Goal: Transaction & Acquisition: Purchase product/service

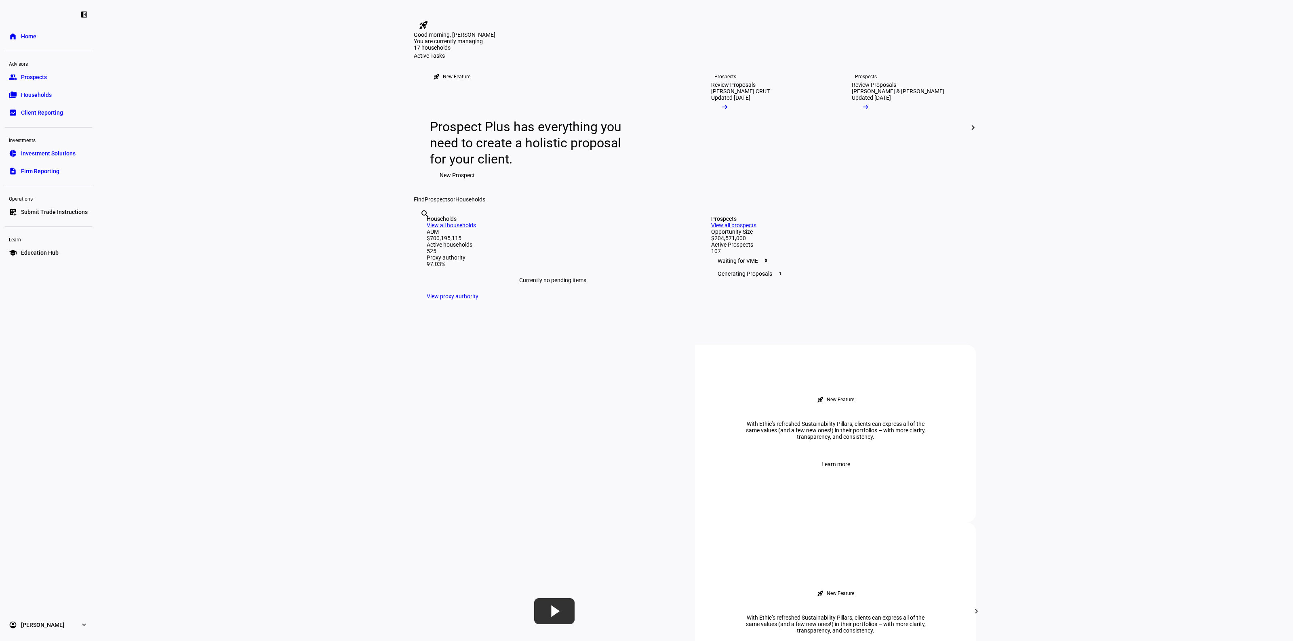
click at [245, 365] on eth-layout-page-content "rocket_launch Product Updates The latest features and improvements Powered by L…" at bounding box center [695, 320] width 1196 height 641
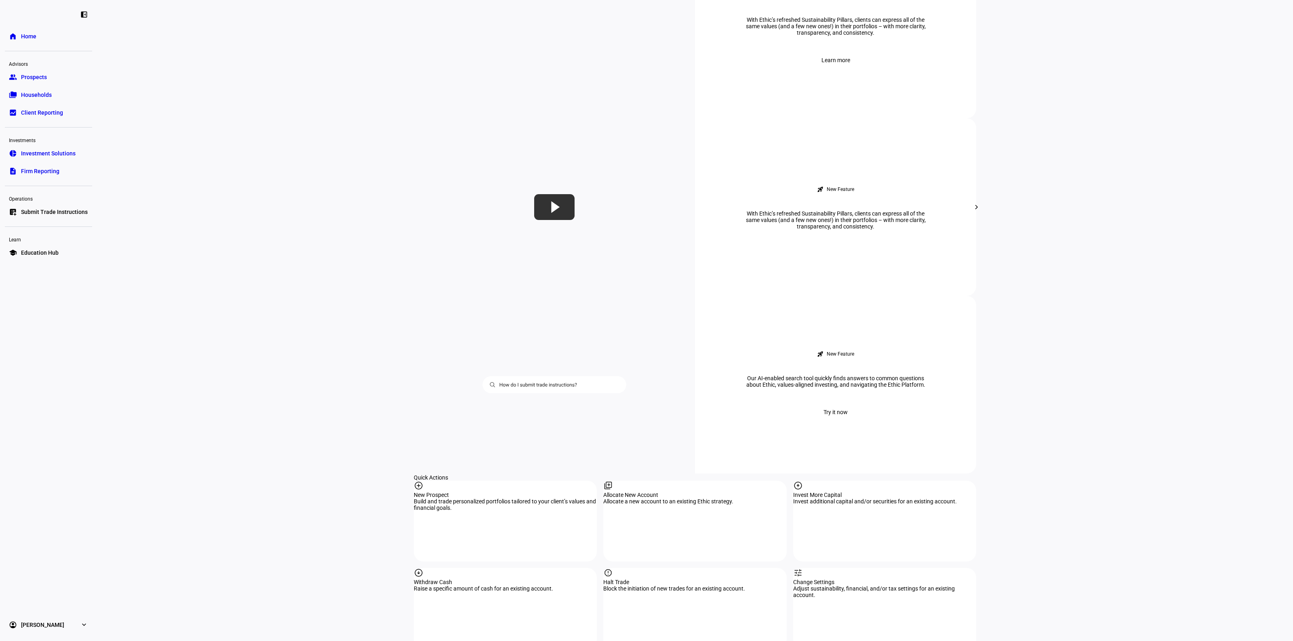
scroll to position [454, 0]
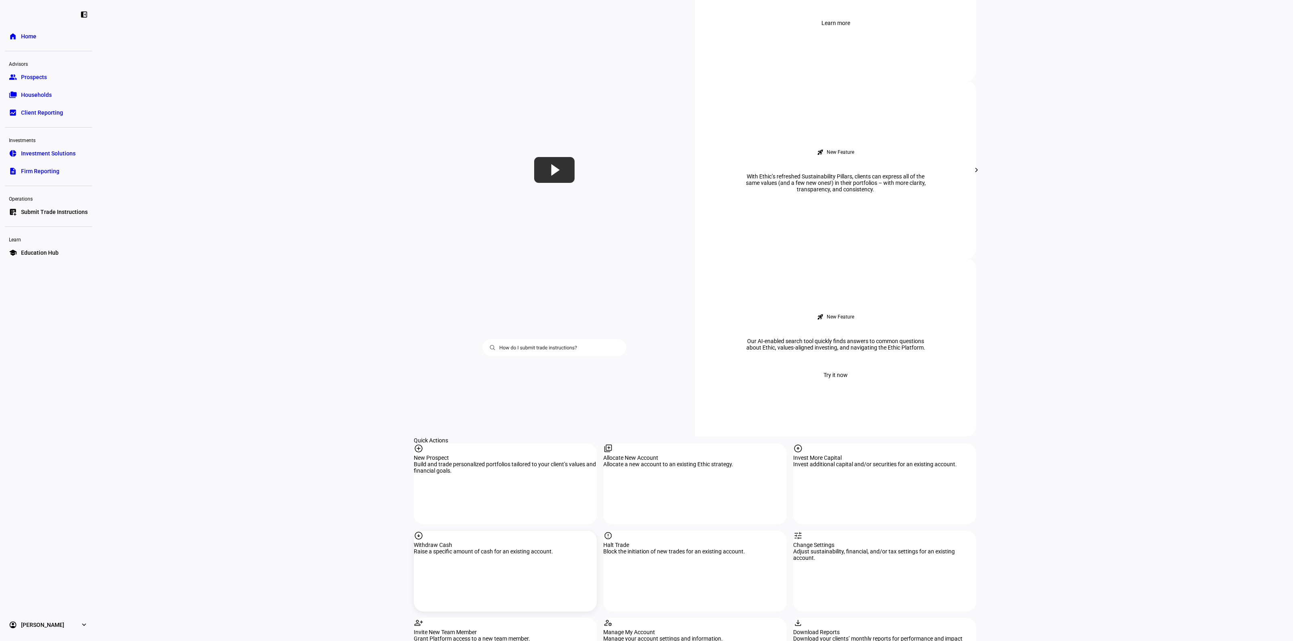
click at [502, 531] on div "arrow_circle_down Withdraw Cash Raise a specific amount of cash for an existing…" at bounding box center [505, 571] width 183 height 81
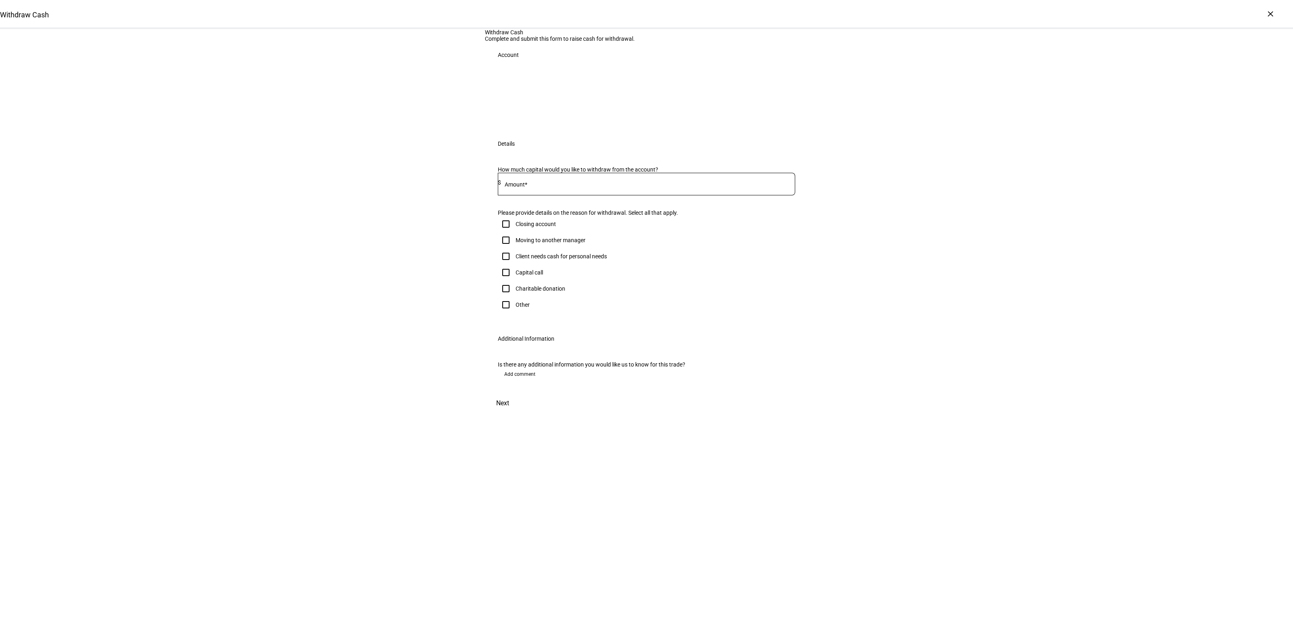
click at [539, 186] on input at bounding box center [648, 182] width 294 height 6
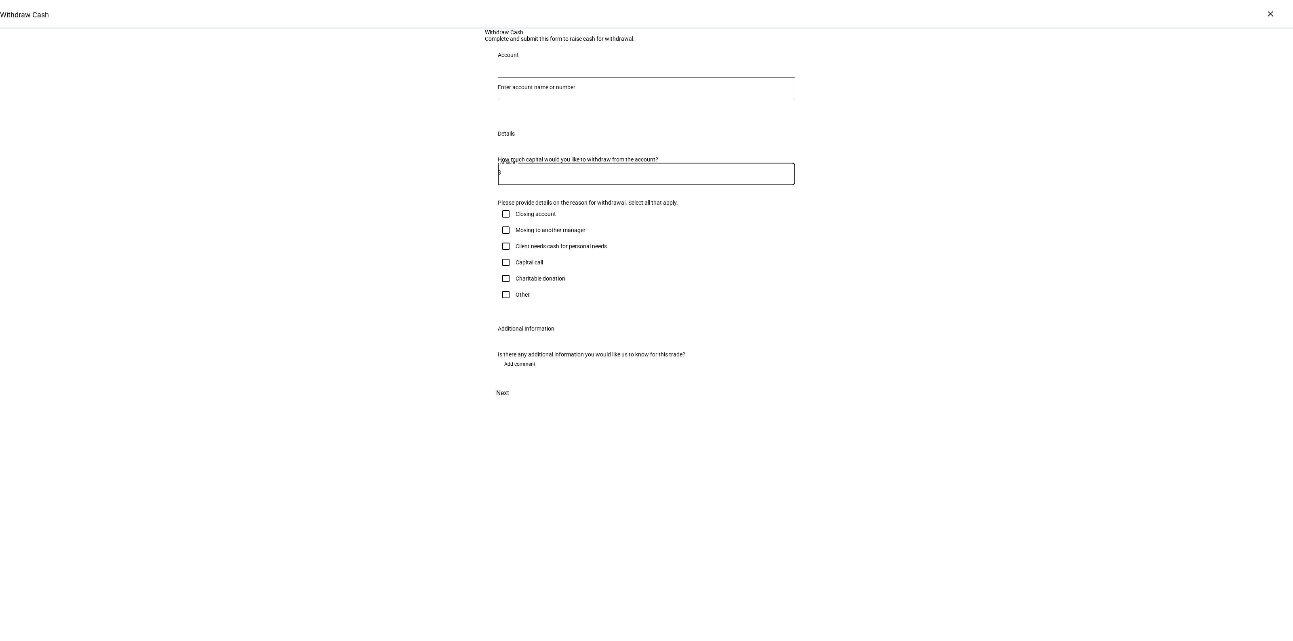
click at [537, 100] on div at bounding box center [646, 89] width 297 height 23
click at [545, 90] on input "Number" at bounding box center [646, 87] width 297 height 6
type input "cara"
click at [553, 212] on span "[PERSON_NAME] Ttee" at bounding box center [570, 210] width 126 height 9
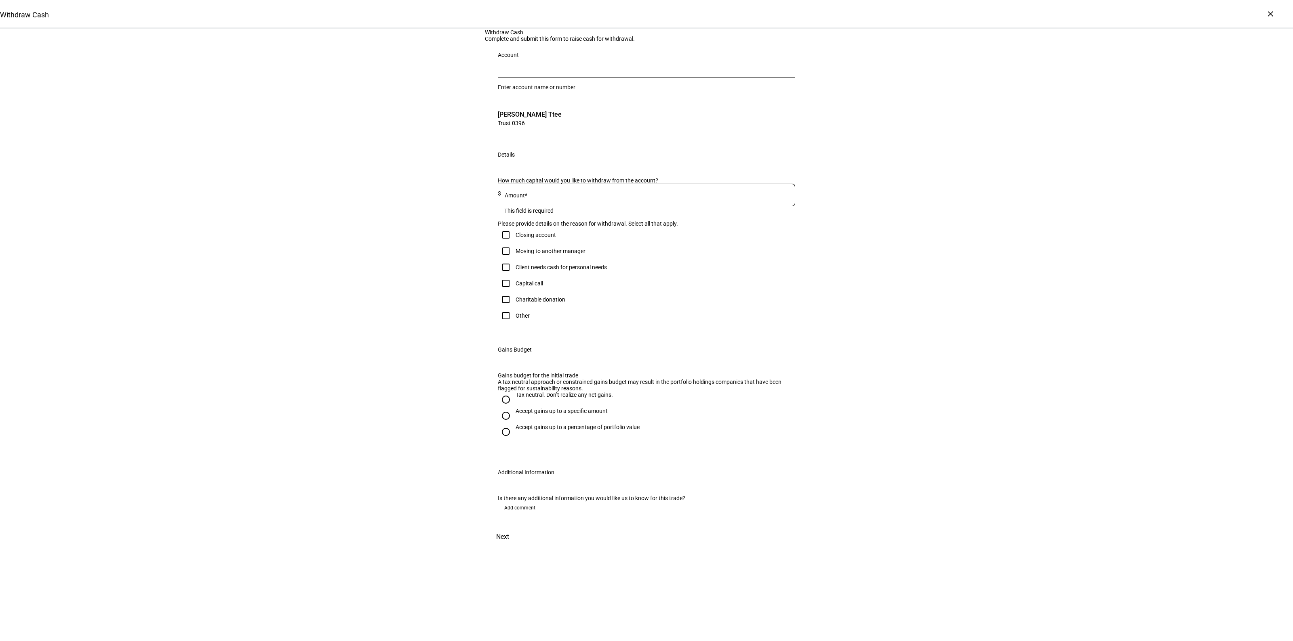
click at [524, 100] on div at bounding box center [646, 89] width 297 height 23
click at [866, 212] on div "Withdraw Cash Complete and submit this form to raise cash for withdrawal. Accou…" at bounding box center [646, 288] width 1293 height 518
click at [551, 206] on div at bounding box center [648, 195] width 294 height 23
type input "100,000"
click at [439, 378] on div "Withdraw Cash Complete and submit this form to raise cash for withdrawal. Accou…" at bounding box center [646, 288] width 1293 height 518
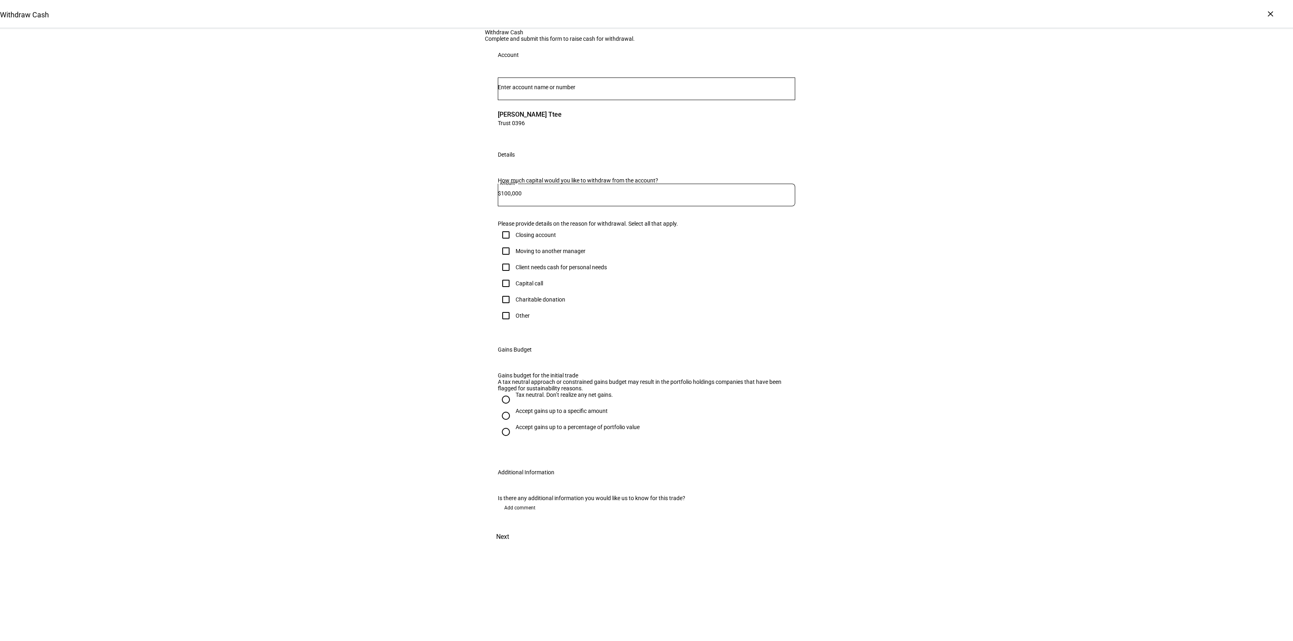
click at [537, 271] on div "Client needs cash for personal needs" at bounding box center [560, 267] width 91 height 6
click at [514, 275] on input "Client needs cash for personal needs" at bounding box center [506, 267] width 16 height 16
checkbox input "true"
click at [431, 418] on div "Withdraw Cash Complete and submit this form to raise cash for withdrawal. Accou…" at bounding box center [646, 288] width 1293 height 518
click at [515, 414] on div "Accept gains up to a specific amount" at bounding box center [561, 411] width 92 height 6
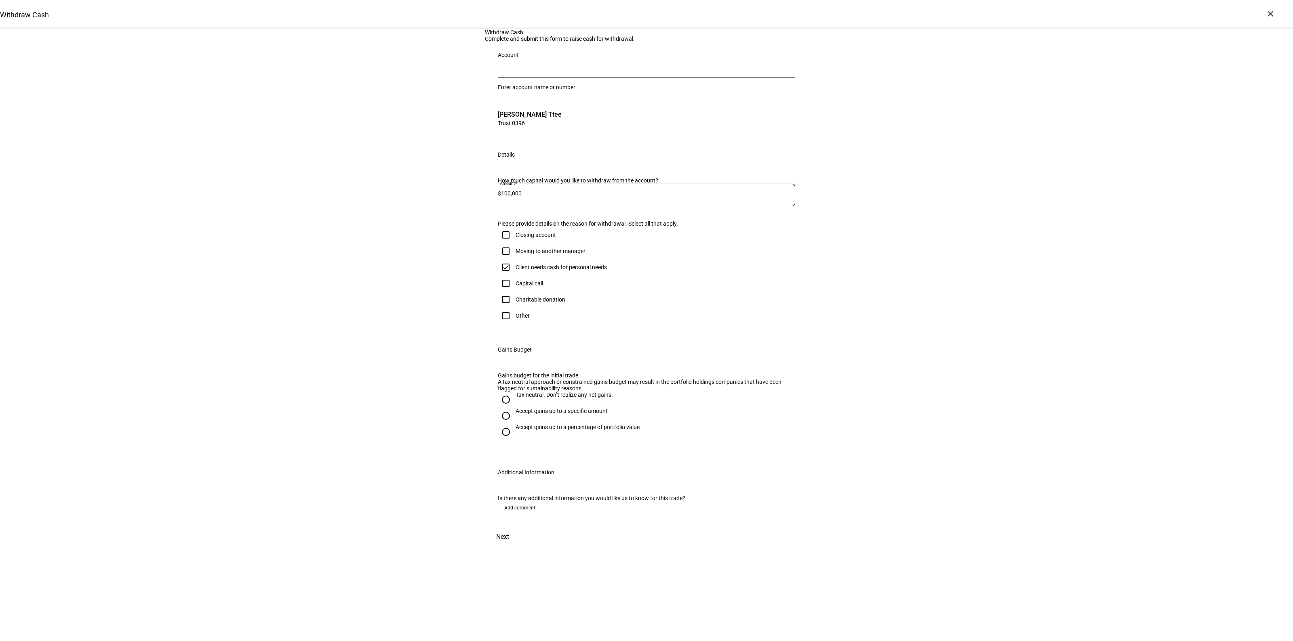
click at [514, 424] on input "Accept gains up to a specific amount" at bounding box center [506, 416] width 16 height 16
radio input "true"
click at [538, 458] on mat-label "Max gains budget*" at bounding box center [532, 458] width 47 height 6
type input "60,000"
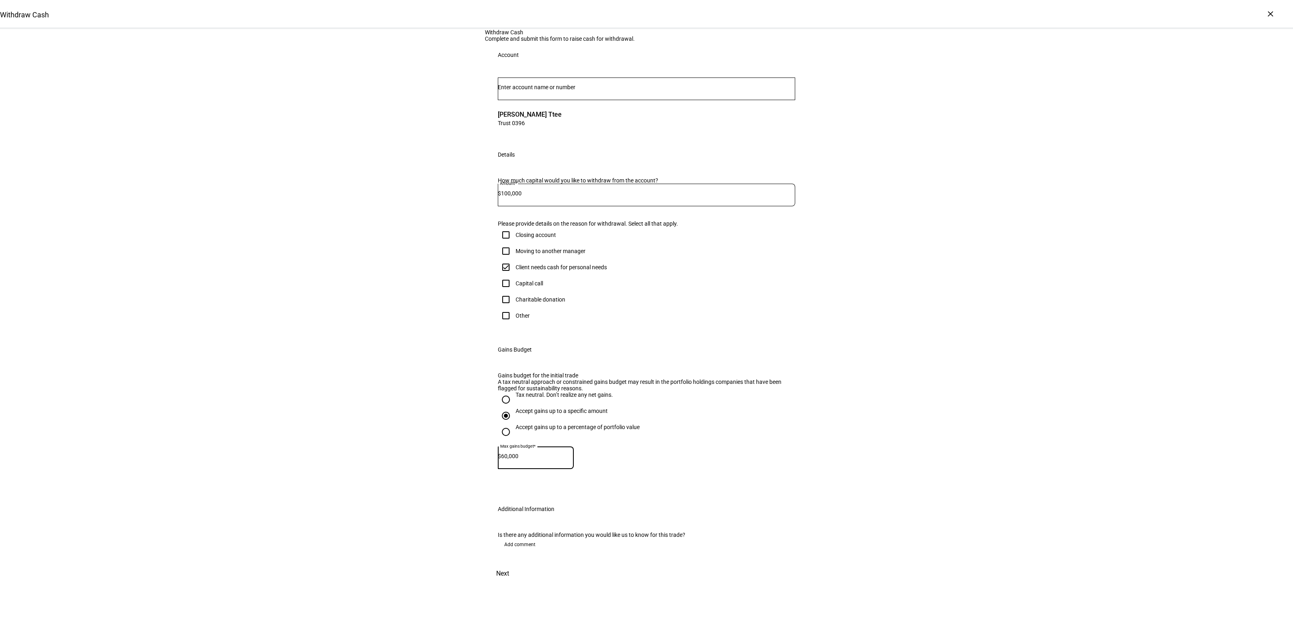
click at [364, 498] on div "Withdraw Cash Complete and submit this form to raise cash for withdrawal. Accou…" at bounding box center [646, 306] width 1293 height 555
click at [509, 584] on span "Next" at bounding box center [502, 573] width 13 height 19
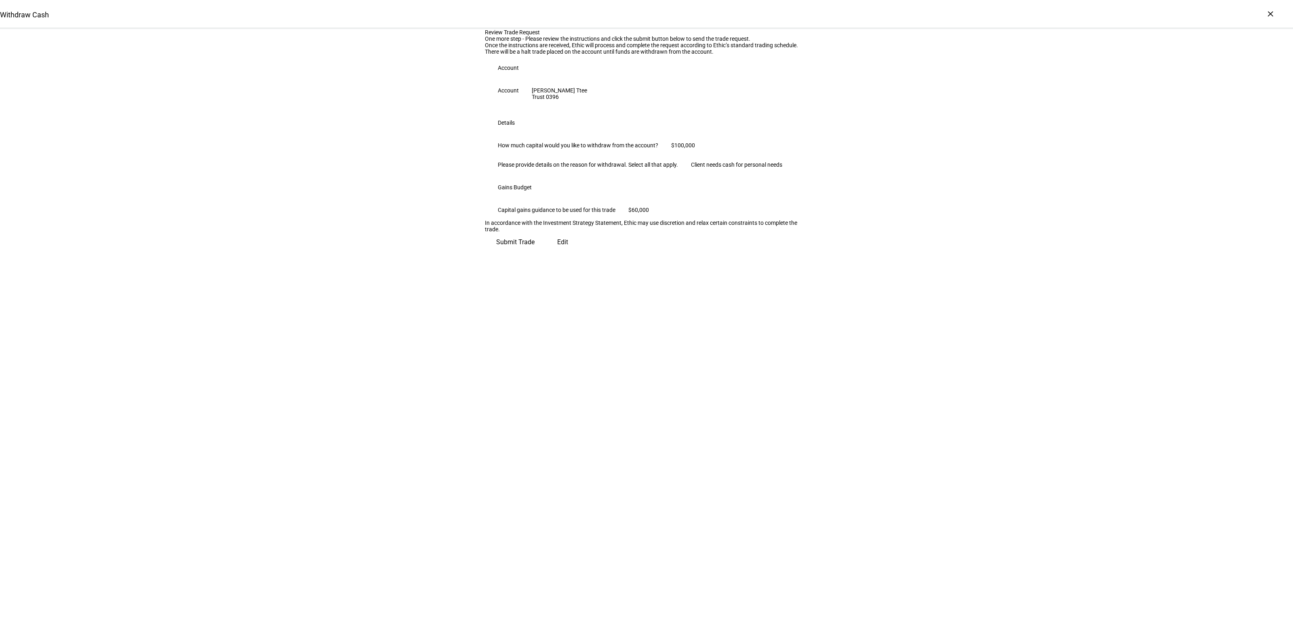
scroll to position [0, 0]
click at [534, 249] on span "Submit Trade" at bounding box center [515, 238] width 38 height 19
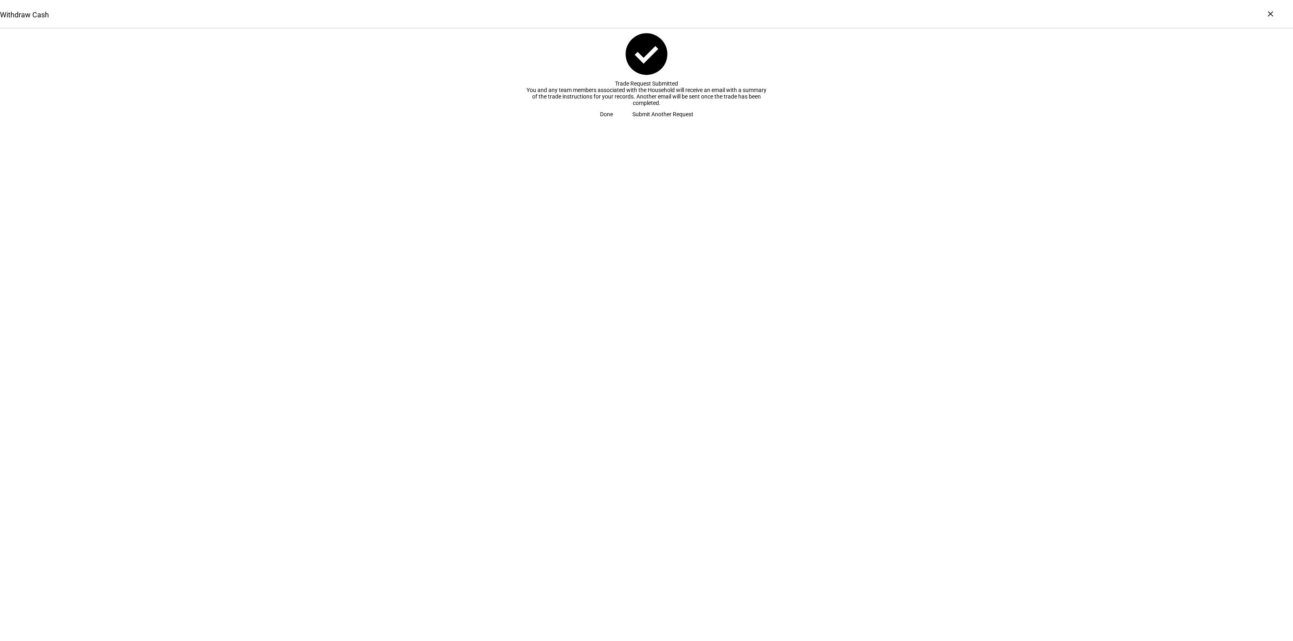
click at [613, 122] on span "Done" at bounding box center [606, 114] width 13 height 16
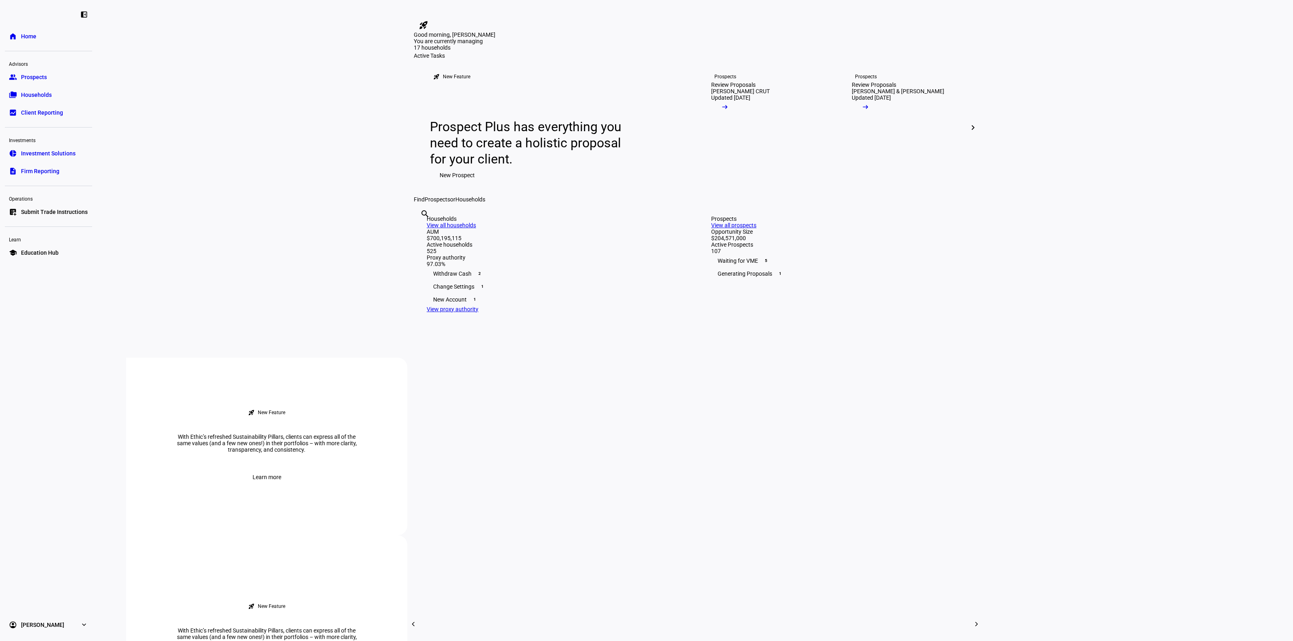
click at [229, 126] on eth-layout-page-content "rocket_launch Product Updates The latest features and improvements Powered by L…" at bounding box center [695, 320] width 1196 height 641
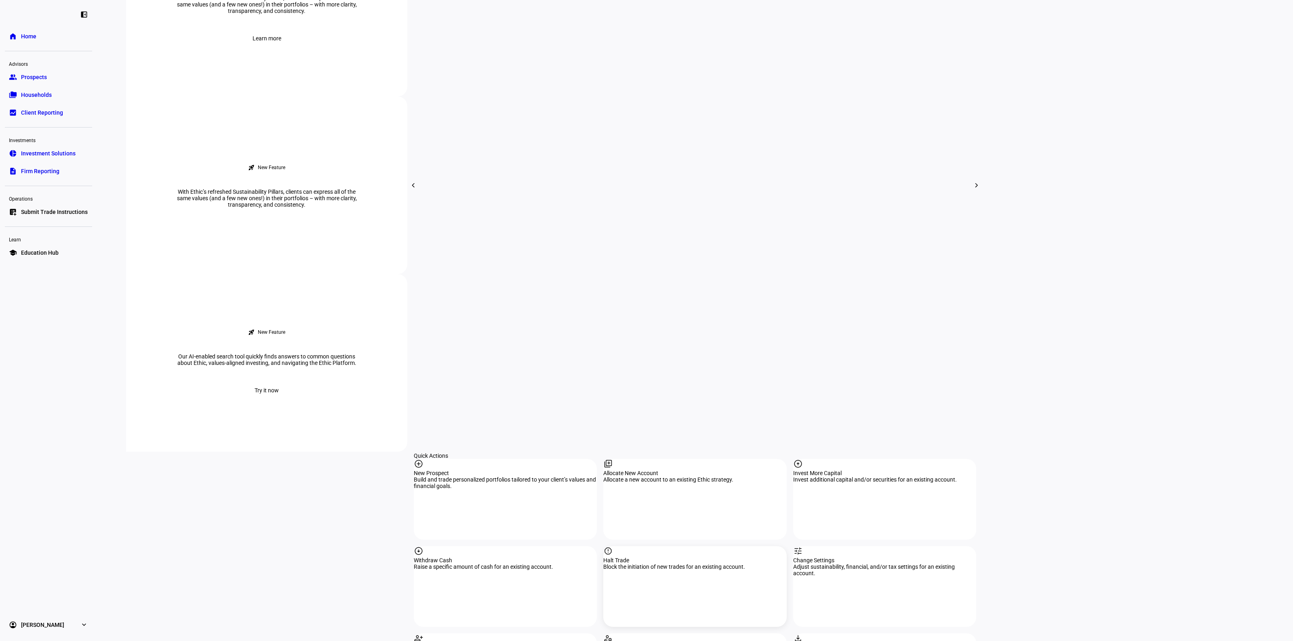
scroll to position [505, 0]
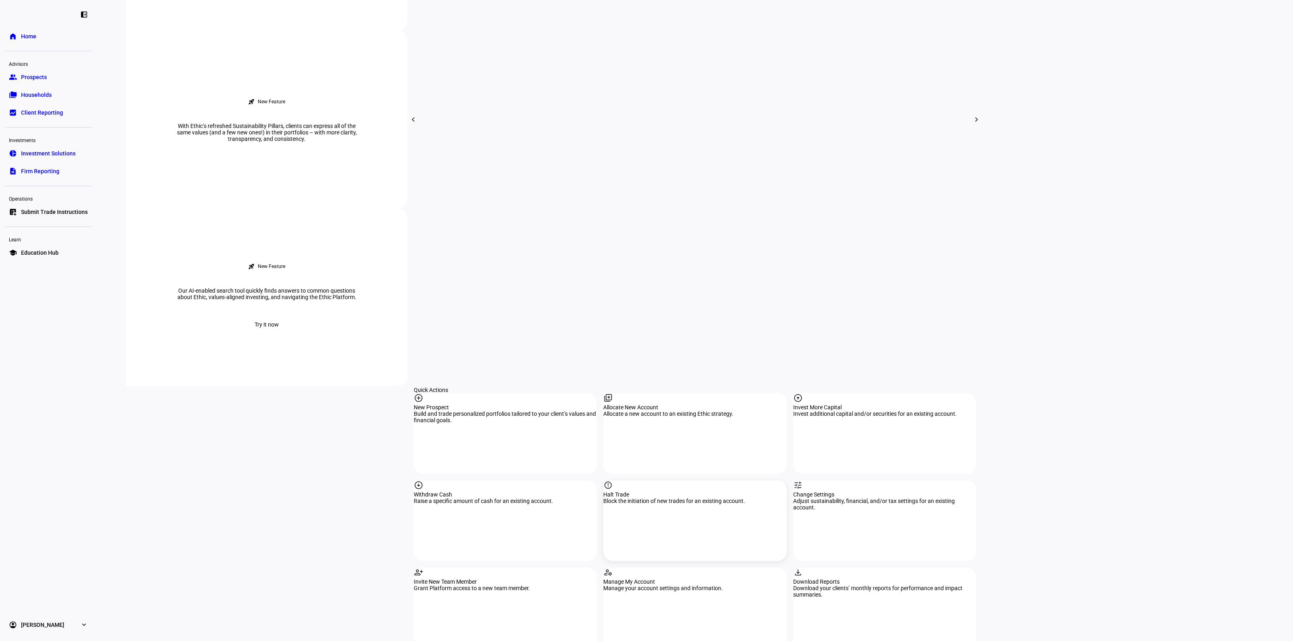
click at [649, 498] on div "Block the initiation of new trades for an existing account." at bounding box center [694, 501] width 183 height 6
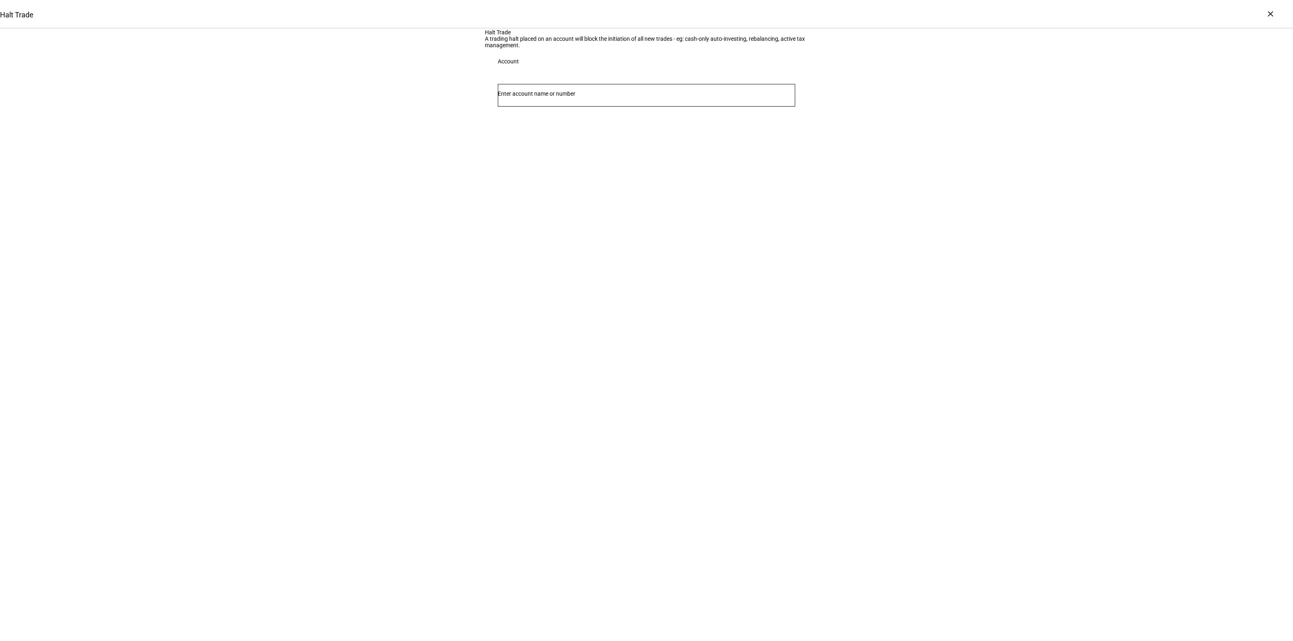
click at [652, 107] on div at bounding box center [646, 95] width 297 height 23
click at [653, 97] on input "Number" at bounding box center [646, 93] width 297 height 6
type input "cara"
click at [606, 221] on span "[PERSON_NAME] Ttee" at bounding box center [570, 219] width 126 height 9
click at [542, 198] on span "Lift Trading Halt" at bounding box center [519, 188] width 46 height 19
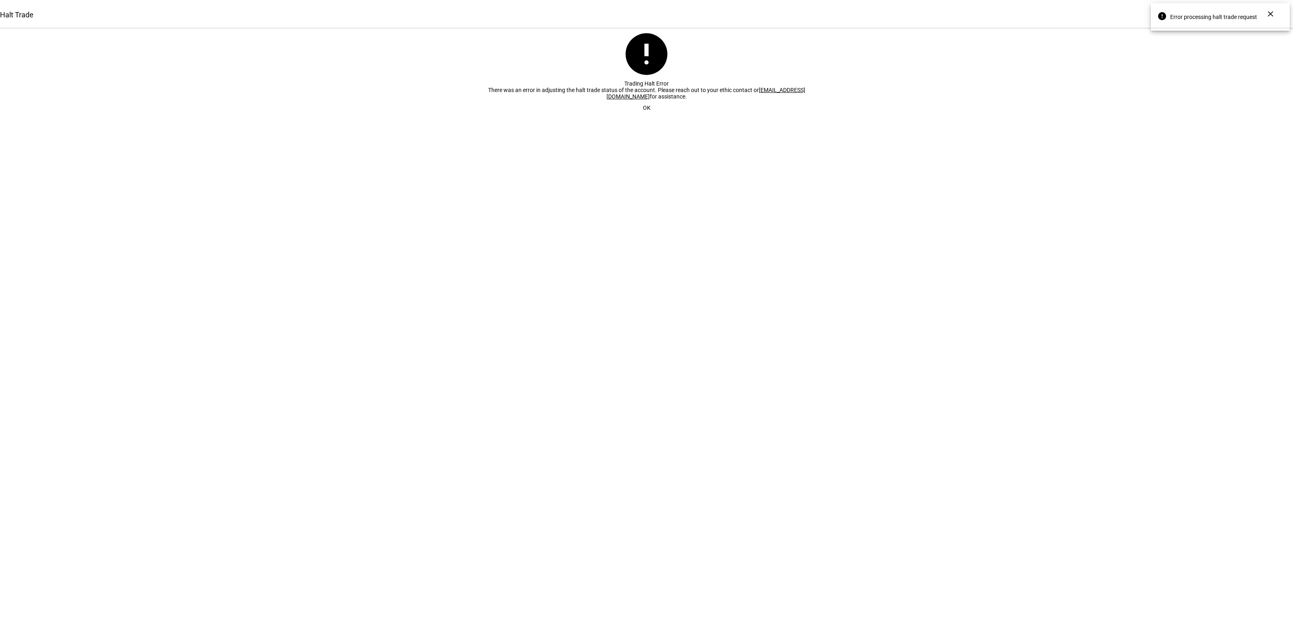
click at [643, 116] on span "OK" at bounding box center [647, 108] width 8 height 16
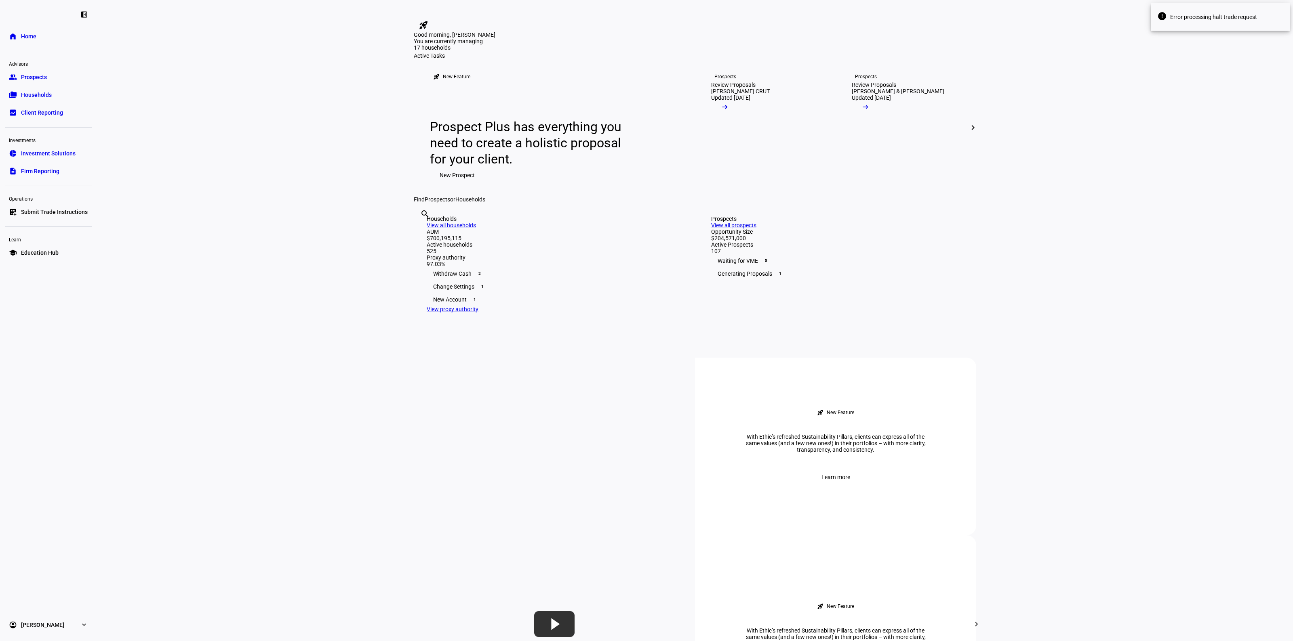
click at [1223, 82] on eth-layout-page-content "rocket_launch Product Updates The latest features and improvements Powered by L…" at bounding box center [695, 320] width 1196 height 641
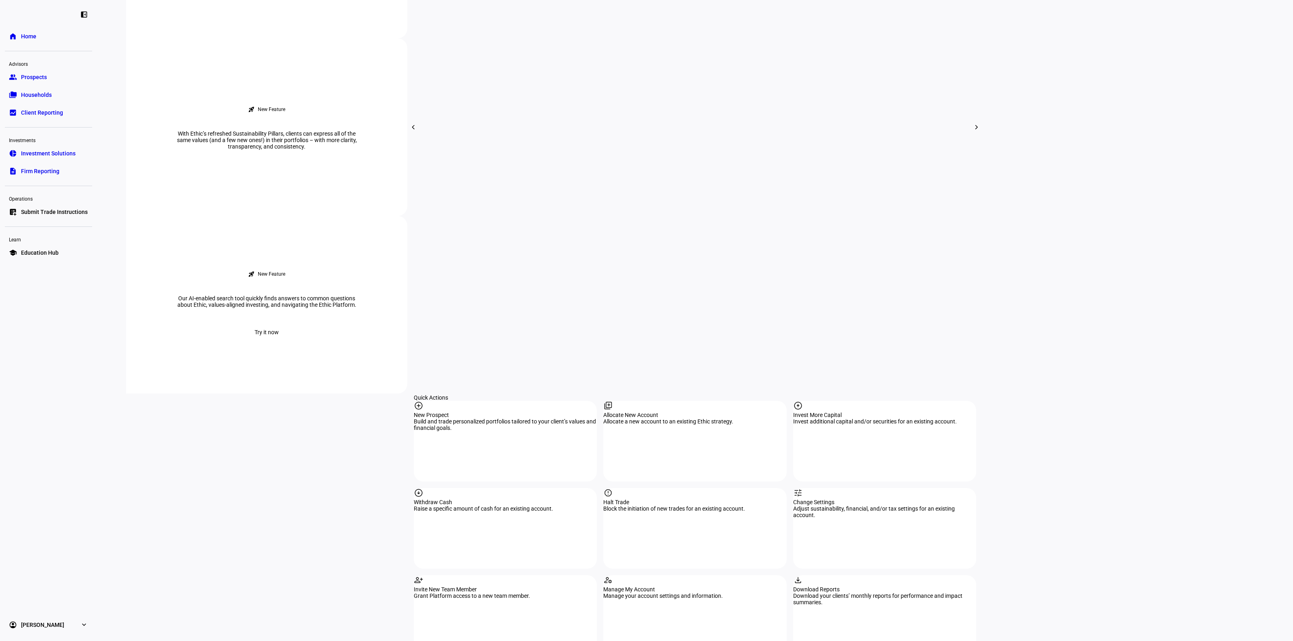
scroll to position [606, 0]
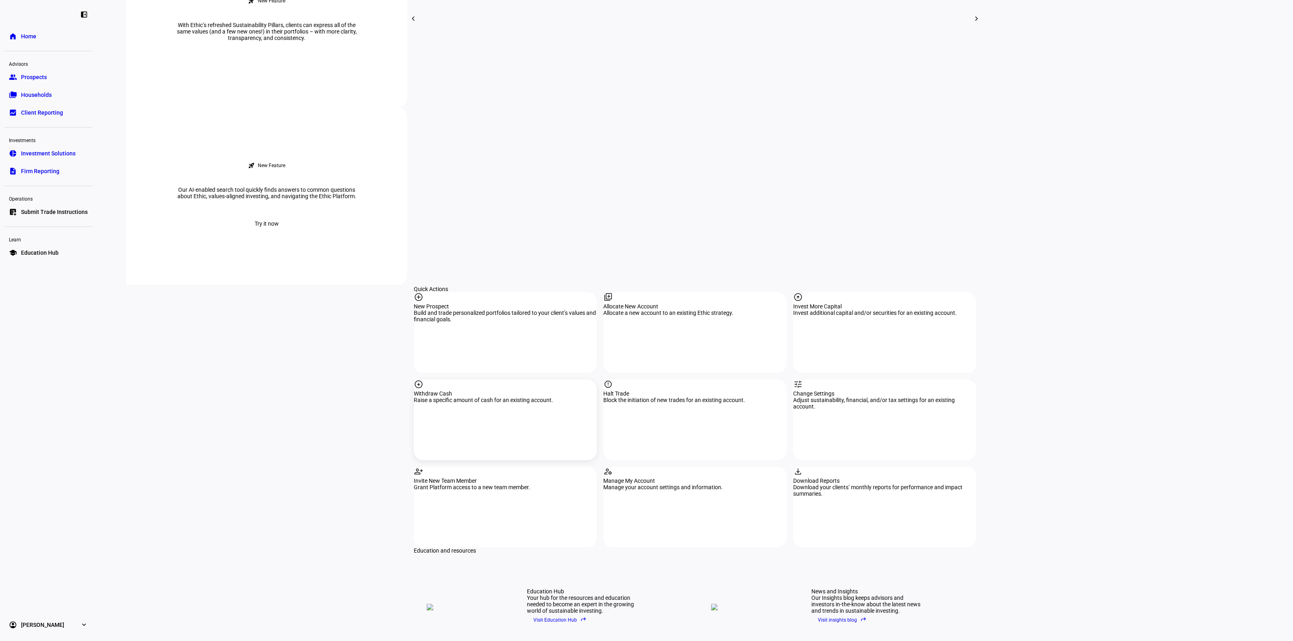
click at [473, 397] on div "Raise a specific amount of cash for an existing account." at bounding box center [505, 400] width 183 height 6
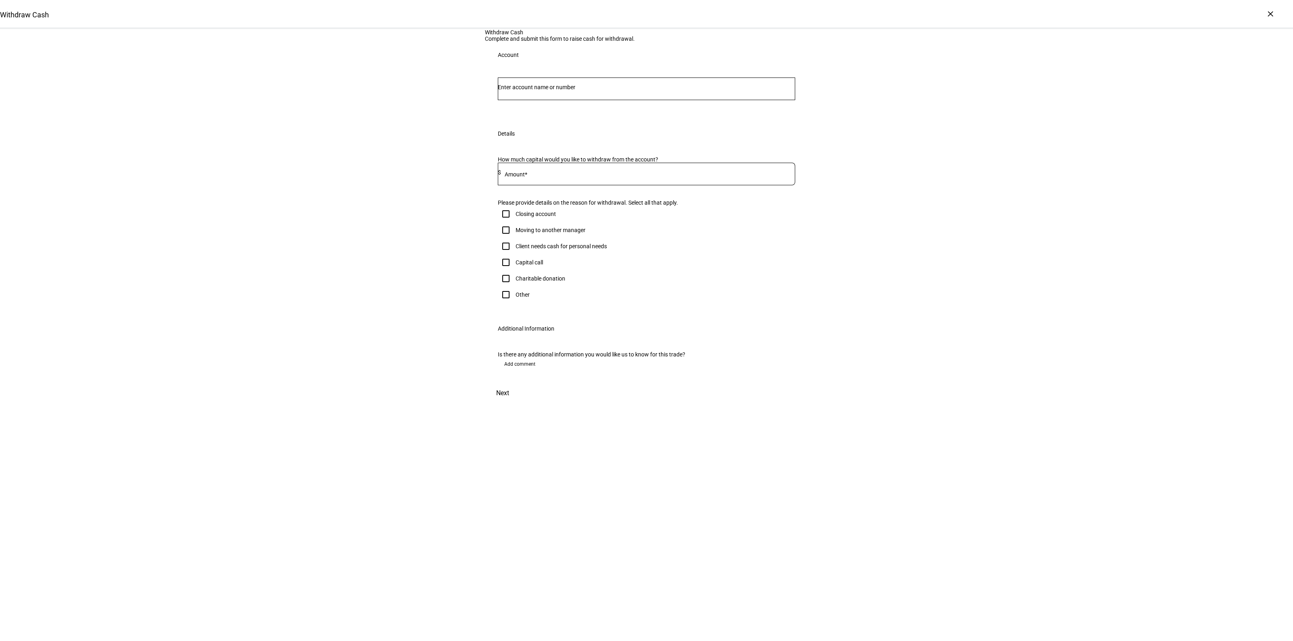
drag, startPoint x: 568, startPoint y: 166, endPoint x: 570, endPoint y: 174, distance: 7.9
click at [568, 90] on input "Number" at bounding box center [646, 87] width 297 height 6
type input "s"
type input "u"
click at [550, 90] on input "Number" at bounding box center [646, 87] width 297 height 6
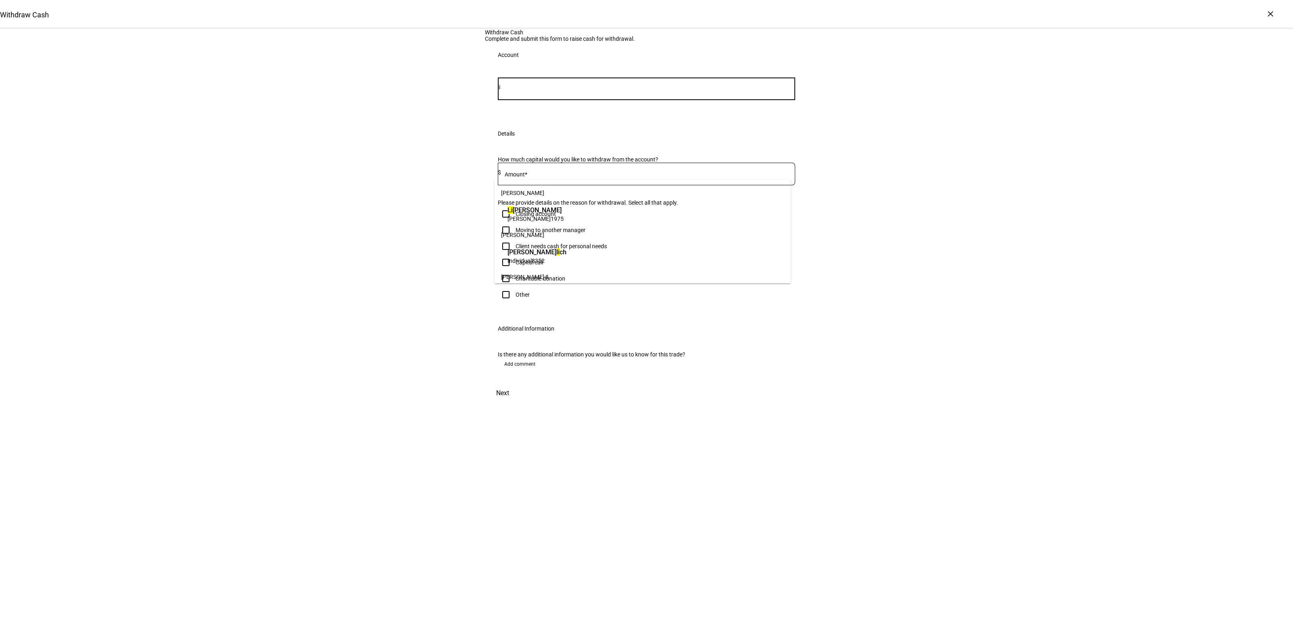
type input "l"
type input "s"
type input "2543"
click at [532, 209] on span "Cstc [US_STATE] Trustee" at bounding box center [542, 210] width 71 height 9
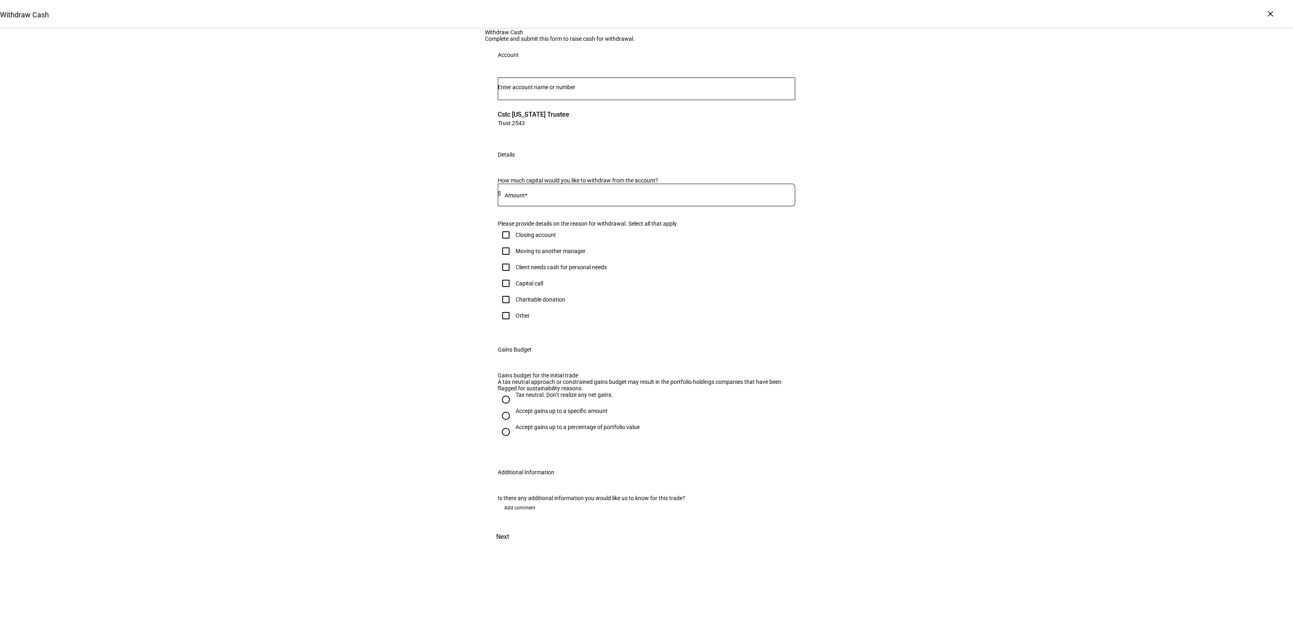
click at [342, 300] on div "Withdraw Cash Complete and submit this form to raise cash for withdrawal. Accou…" at bounding box center [646, 288] width 1293 height 518
click at [1121, 338] on div "Withdraw Cash Complete and submit this form to raise cash for withdrawal. Accou…" at bounding box center [646, 288] width 1293 height 518
click at [566, 197] on input at bounding box center [648, 193] width 294 height 6
type input "20,000"
click at [530, 271] on div "Client needs cash for personal needs" at bounding box center [560, 267] width 91 height 6
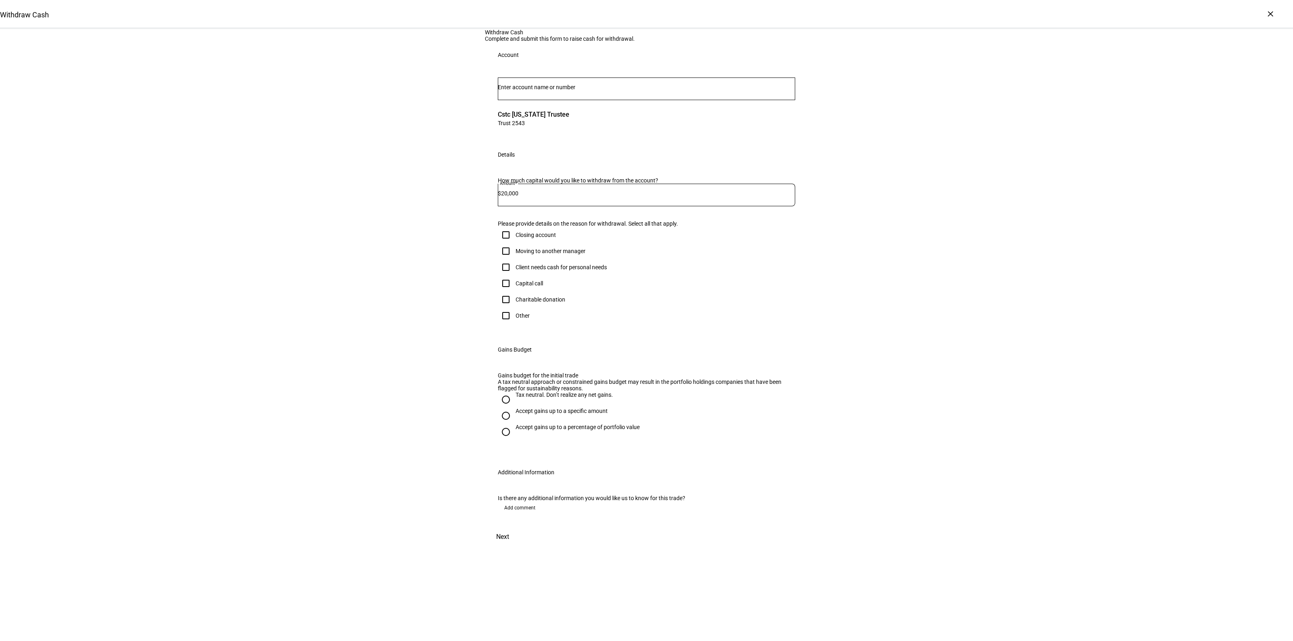
click at [514, 275] on input "Client needs cash for personal needs" at bounding box center [506, 267] width 16 height 16
checkbox input "true"
click at [908, 416] on div "Withdraw Cash Complete and submit this form to raise cash for withdrawal. Accou…" at bounding box center [646, 288] width 1293 height 518
click at [531, 414] on div "Accept gains up to a specific amount" at bounding box center [561, 411] width 92 height 6
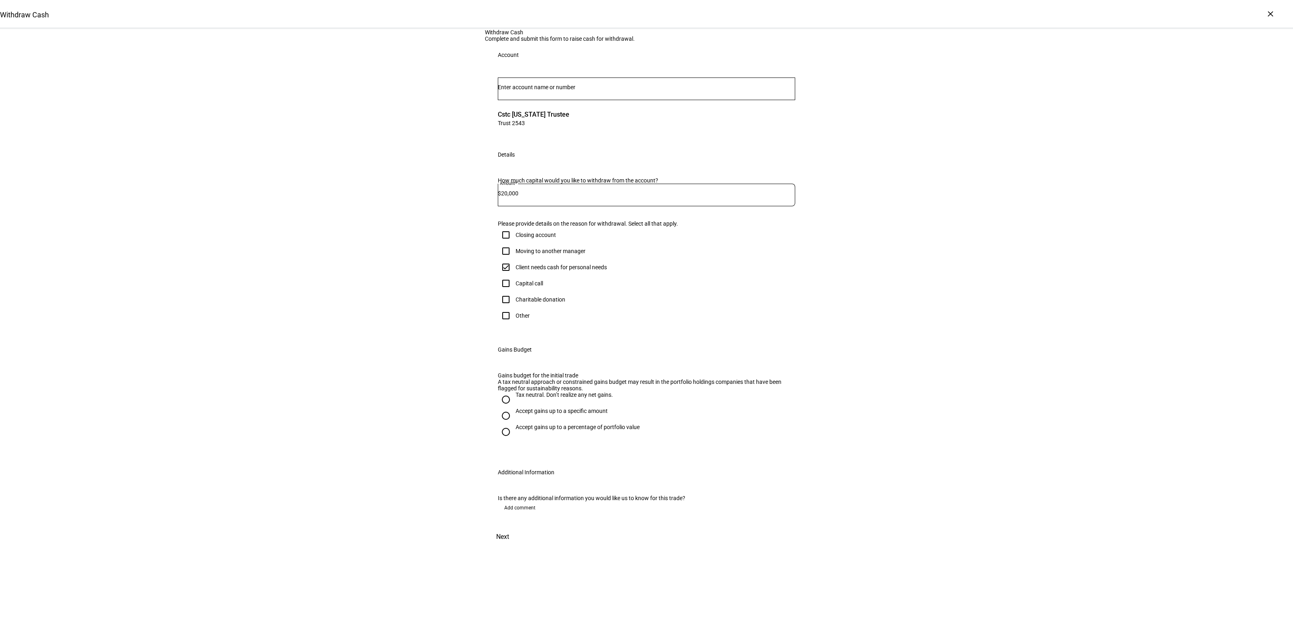
click at [514, 424] on input "Accept gains up to a specific amount" at bounding box center [506, 416] width 16 height 16
radio input "true"
click at [533, 462] on mat-label "Max gains budget*" at bounding box center [532, 458] width 47 height 6
type input "9"
type input "8,000"
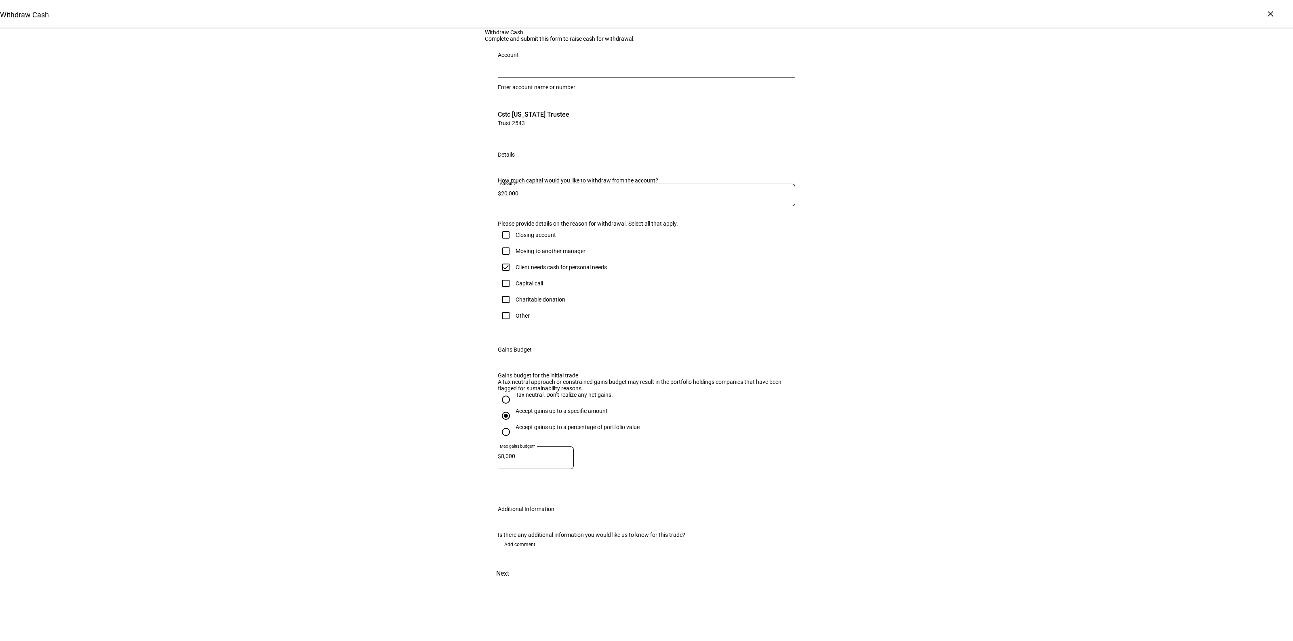
click at [851, 494] on div "Withdraw Cash Complete and submit this form to raise cash for withdrawal. Accou…" at bounding box center [646, 306] width 1293 height 555
click at [509, 584] on span "Next" at bounding box center [502, 573] width 13 height 19
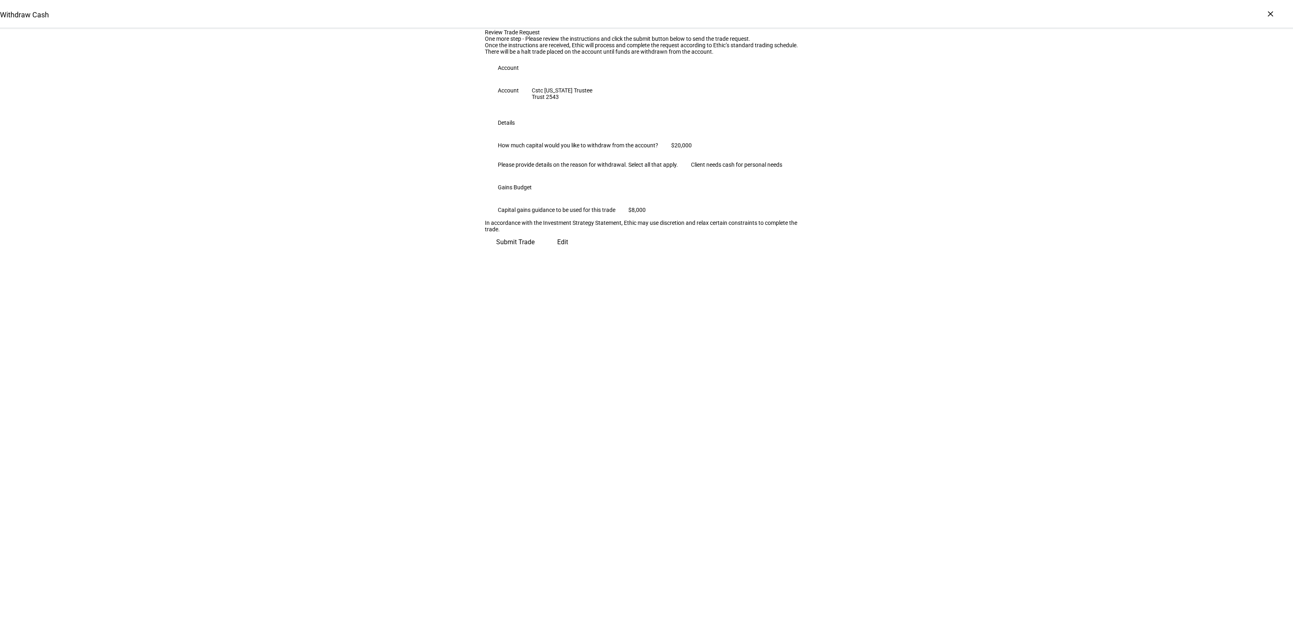
scroll to position [0, 0]
click at [534, 249] on span "Submit Trade" at bounding box center [515, 238] width 38 height 19
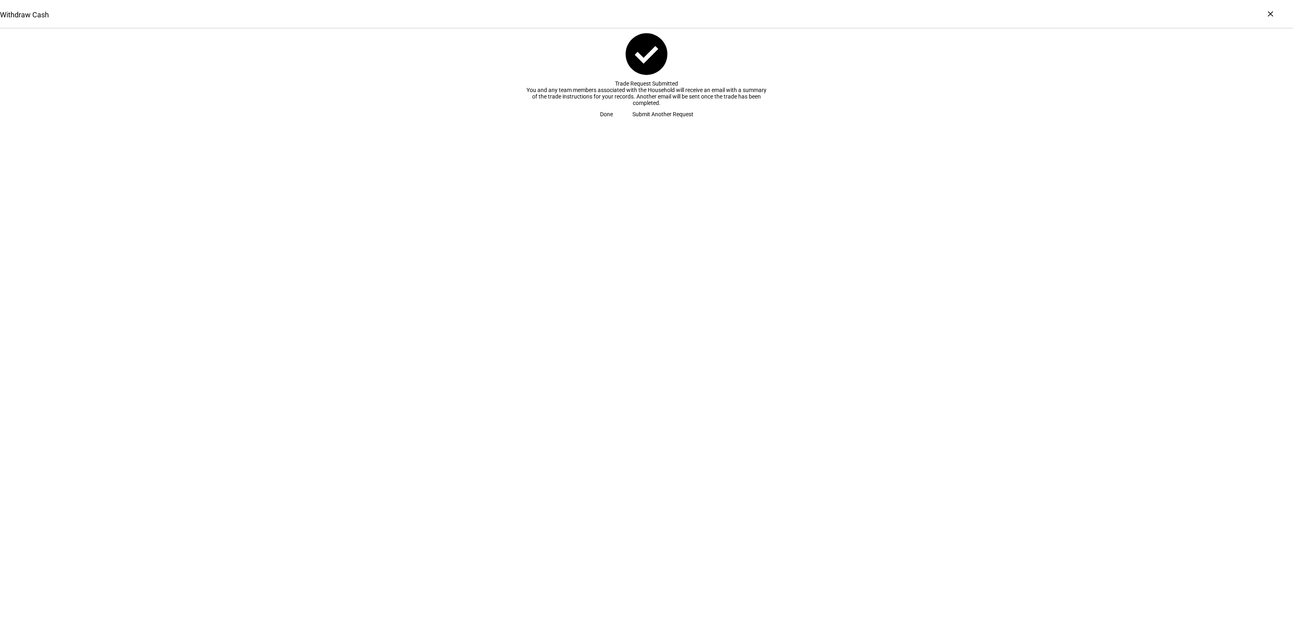
click at [622, 122] on span at bounding box center [606, 114] width 32 height 16
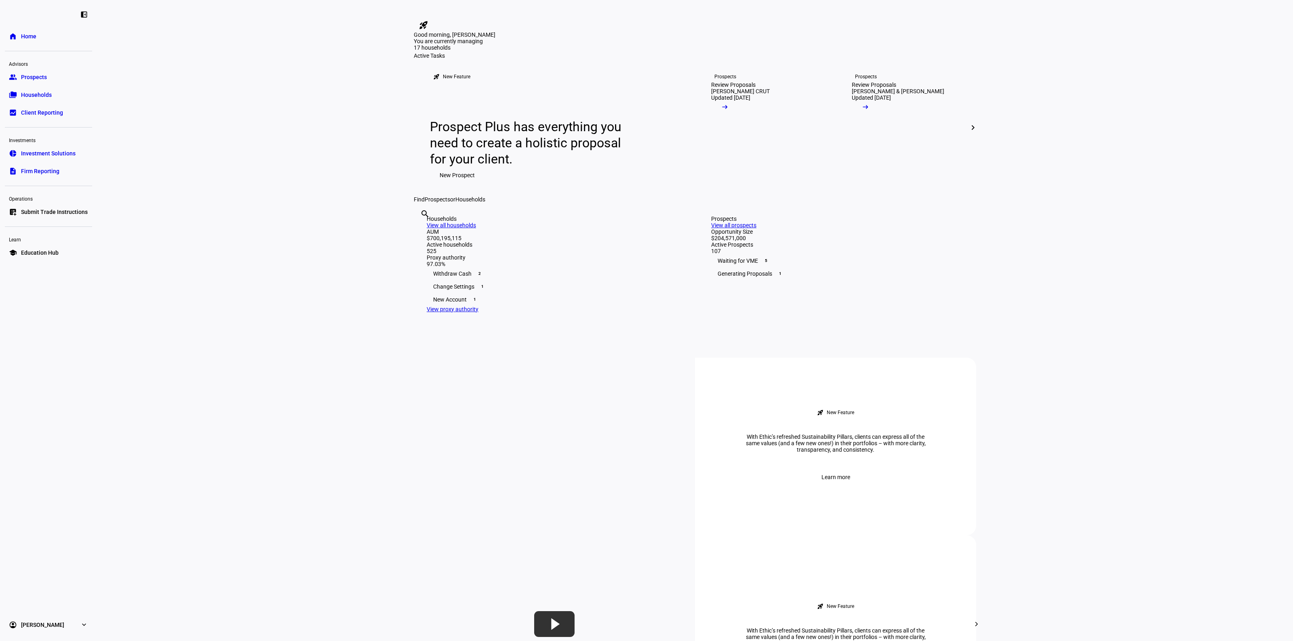
click at [322, 302] on eth-layout-page-content "rocket_launch Product Updates The latest features and improvements Powered by L…" at bounding box center [695, 320] width 1196 height 641
